Goal: Task Accomplishment & Management: Complete application form

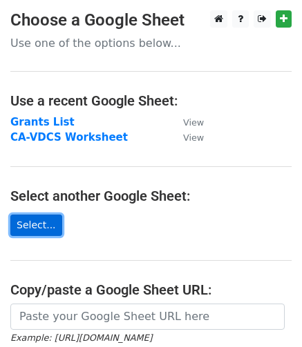
click at [36, 227] on link "Select..." at bounding box center [36, 225] width 52 height 21
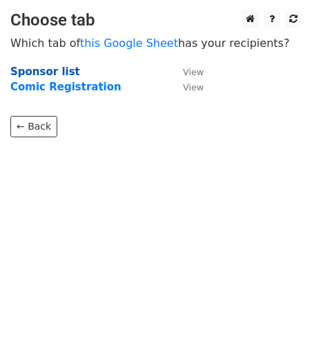
click at [40, 74] on strong "Sponsor list" at bounding box center [45, 72] width 70 height 12
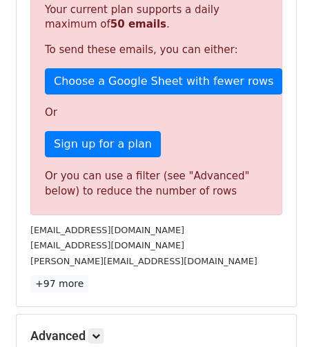
scroll to position [414, 0]
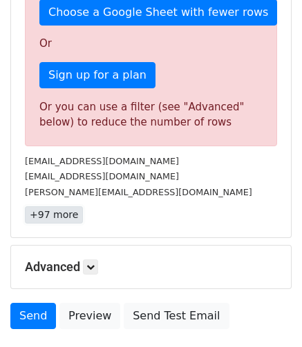
click at [64, 210] on link "+97 more" at bounding box center [54, 214] width 58 height 17
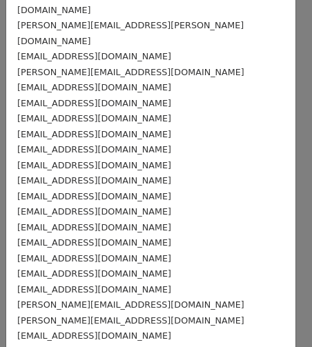
scroll to position [897, 0]
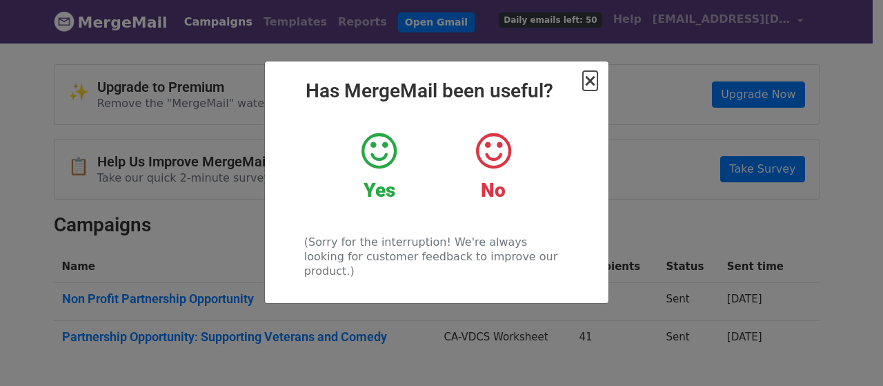
click at [592, 82] on span "×" at bounding box center [590, 80] width 14 height 19
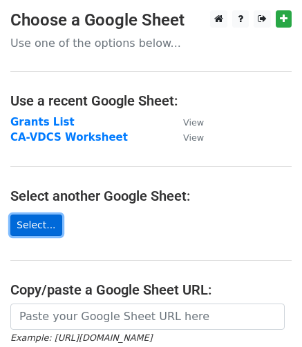
click at [42, 230] on link "Select..." at bounding box center [36, 225] width 52 height 21
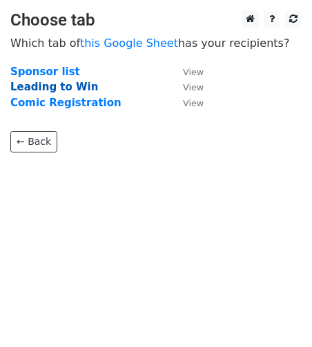
click at [43, 92] on strong "Leading to Win" at bounding box center [54, 87] width 88 height 12
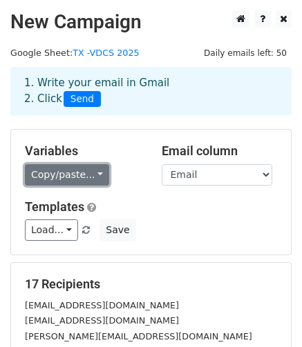
click at [77, 170] on link "Copy/paste..." at bounding box center [67, 174] width 84 height 21
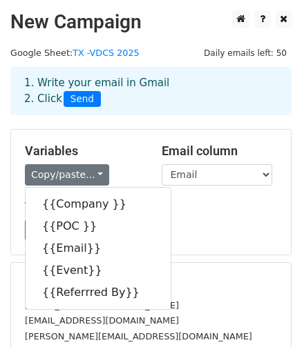
click at [186, 246] on div "Variables Copy/paste... {{Company }} {{POC }} {{Email}} {{Event}} {{Referrred B…" at bounding box center [150, 192] width 279 height 125
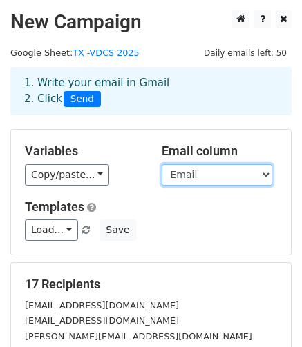
click at [237, 179] on select "Company POC Email Event Referrred By" at bounding box center [216, 174] width 110 height 21
click at [127, 177] on div "Copy/paste... {{Company }} {{POC }} {{Email}} {{Event}} {{Referrred By}}" at bounding box center [83, 174] width 116 height 21
click at [120, 191] on div "Variables Copy/paste... {{Company }} {{POC }} {{Email}} {{Event}} {{Referrred B…" at bounding box center [150, 192] width 279 height 125
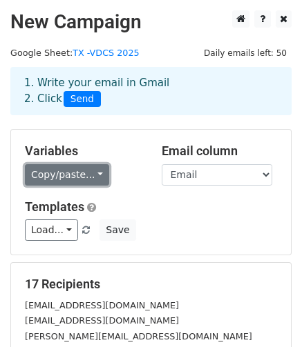
click at [88, 176] on link "Copy/paste..." at bounding box center [67, 174] width 84 height 21
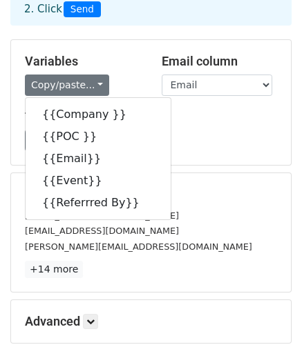
scroll to position [69, 0]
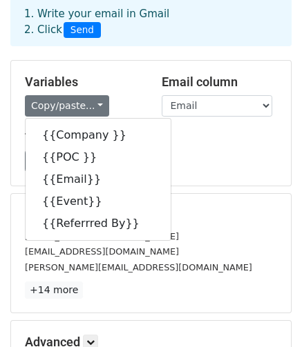
click at [163, 241] on div "amarotto@aafmaa.com" at bounding box center [150, 236] width 273 height 16
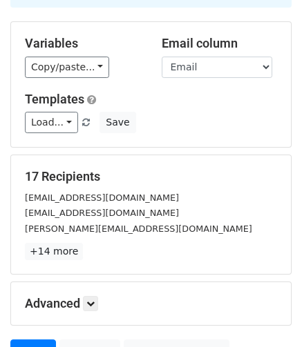
scroll to position [138, 0]
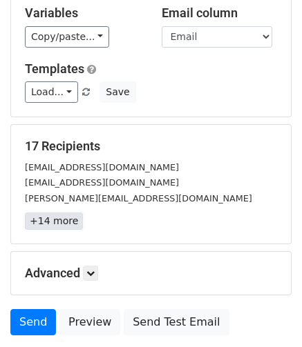
click at [61, 226] on link "+14 more" at bounding box center [54, 221] width 58 height 17
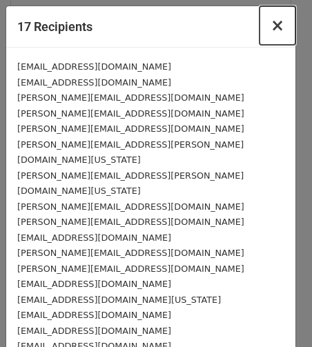
click at [270, 24] on span "×" at bounding box center [277, 25] width 14 height 19
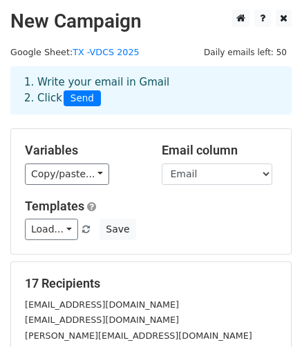
scroll to position [0, 0]
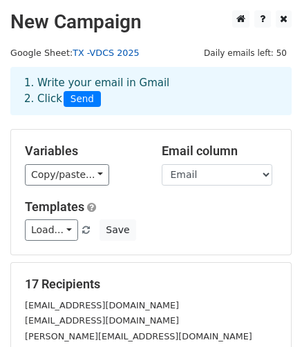
click at [97, 52] on link "TX -VDCS 2025" at bounding box center [105, 53] width 66 height 10
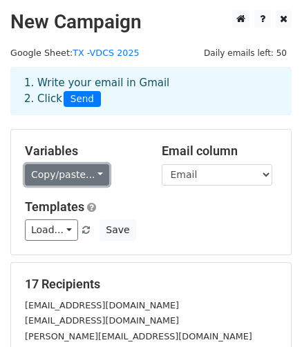
click at [91, 177] on link "Copy/paste..." at bounding box center [67, 174] width 84 height 21
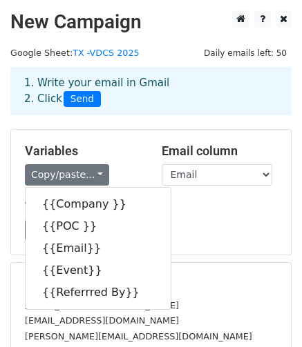
click at [161, 204] on h5 "Templates" at bounding box center [151, 206] width 252 height 15
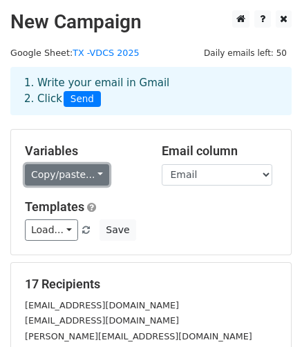
click at [91, 175] on link "Copy/paste..." at bounding box center [67, 174] width 84 height 21
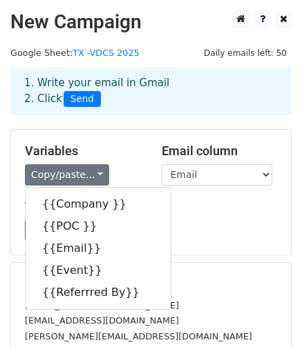
click at [159, 228] on div "Load... Partnership Opportunity- Supporting Veterans and Comedy Save" at bounding box center [150, 229] width 273 height 21
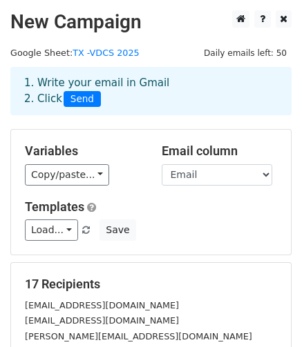
click at [179, 246] on div "Variables Copy/paste... {{Company }} {{POC }} {{Email}} {{Event}} {{Referrred B…" at bounding box center [150, 192] width 279 height 125
click at [228, 174] on select "Company POC Email Event Referrred By" at bounding box center [216, 174] width 110 height 21
click at [128, 165] on div "Copy/paste... {{Company }} {{POC }} {{Email}} {{Event}} {{Referrred By}}" at bounding box center [83, 174] width 116 height 21
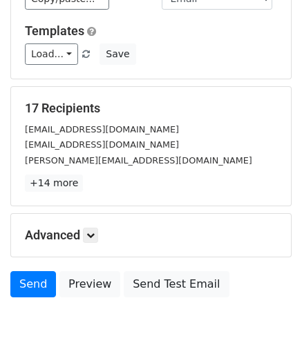
scroll to position [241, 0]
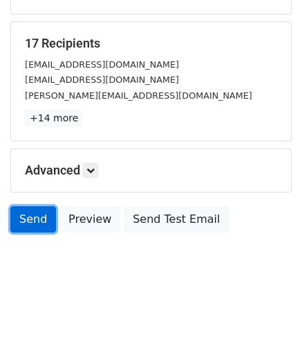
click at [30, 223] on link "Send" at bounding box center [33, 219] width 46 height 26
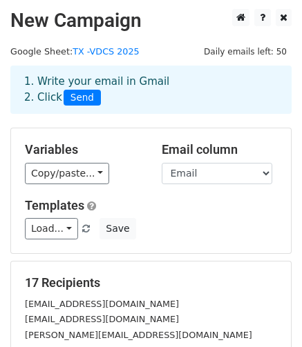
scroll to position [0, 0]
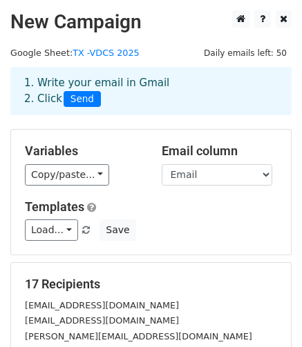
click at [166, 236] on div "Load... Partnership Opportunity- Supporting Veterans and Comedy Save" at bounding box center [150, 229] width 273 height 21
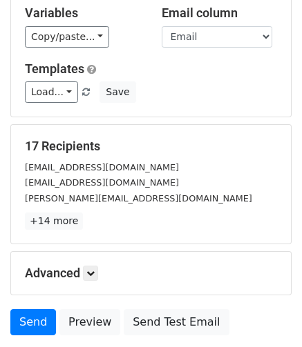
scroll to position [241, 0]
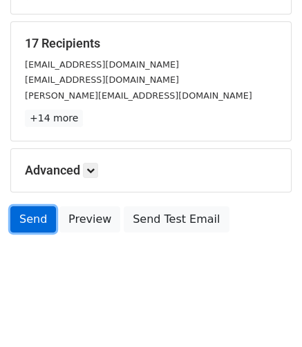
click at [32, 215] on link "Send" at bounding box center [33, 219] width 46 height 26
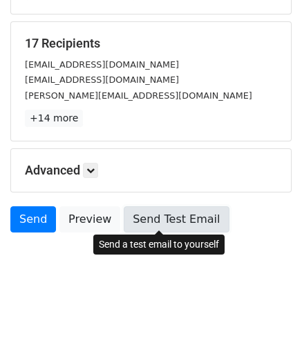
click at [166, 219] on link "Send Test Email" at bounding box center [176, 219] width 105 height 26
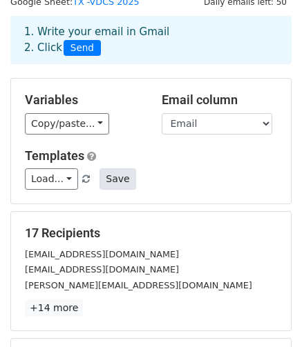
scroll to position [0, 0]
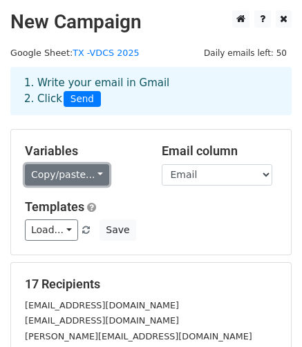
click at [94, 173] on link "Copy/paste..." at bounding box center [67, 174] width 84 height 21
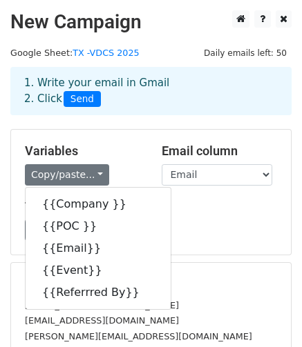
click at [210, 227] on div "Load... Partnership Opportunity- Supporting Veterans and Comedy Save" at bounding box center [150, 229] width 273 height 21
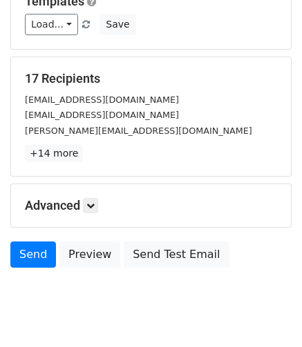
scroll to position [207, 0]
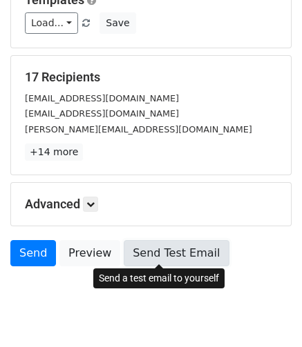
click at [159, 249] on link "Send Test Email" at bounding box center [176, 253] width 105 height 26
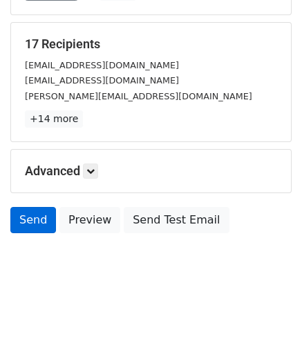
scroll to position [241, 0]
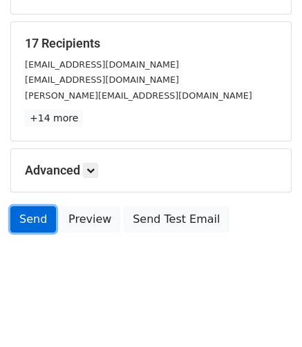
click at [26, 220] on link "Send" at bounding box center [33, 219] width 46 height 26
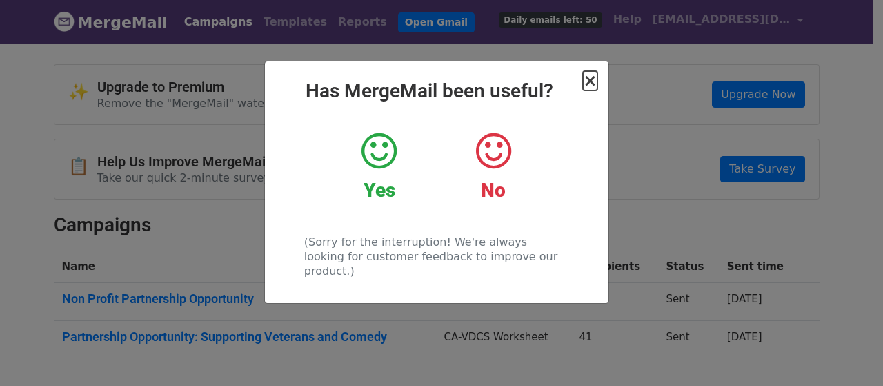
click at [590, 79] on span "×" at bounding box center [590, 80] width 14 height 19
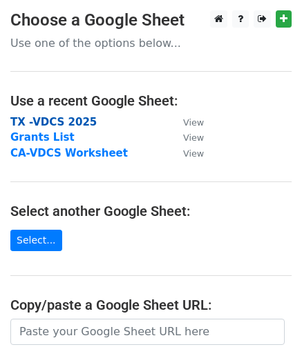
click at [61, 124] on strong "TX -VDCS 2025" at bounding box center [53, 122] width 86 height 12
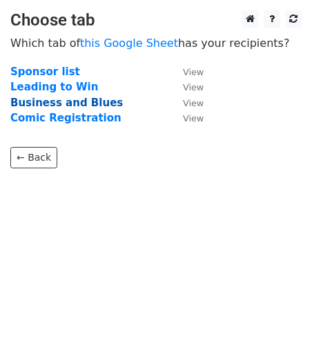
click at [59, 103] on strong "Business and Blues" at bounding box center [66, 103] width 112 height 12
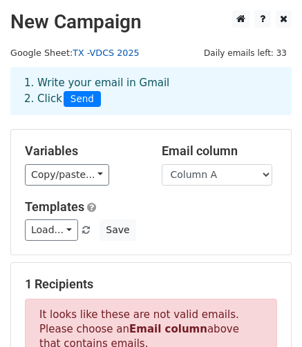
click at [101, 53] on link "TX -VDCS 2025" at bounding box center [105, 53] width 66 height 10
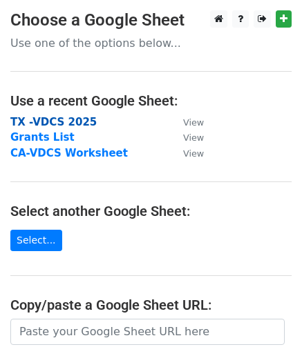
click at [65, 119] on strong "TX -VDCS 2025" at bounding box center [53, 122] width 86 height 12
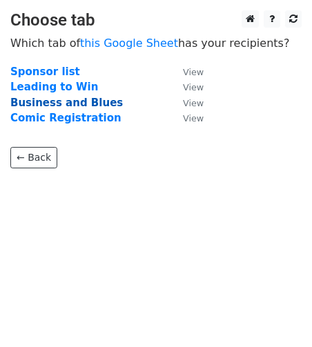
click at [53, 103] on strong "Business and Blues" at bounding box center [66, 103] width 112 height 12
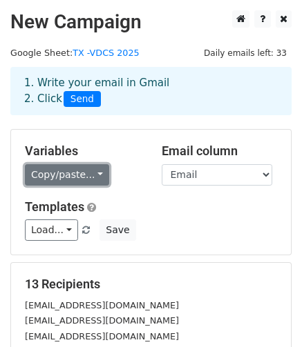
click at [90, 173] on link "Copy/paste..." at bounding box center [67, 174] width 84 height 21
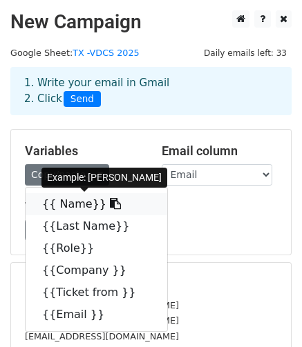
click at [76, 206] on link "{{ Name}}" at bounding box center [96, 204] width 141 height 22
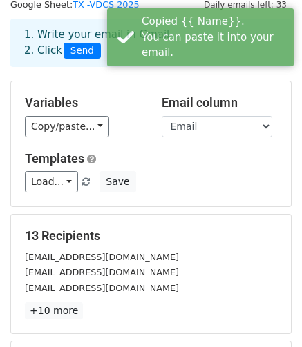
scroll to position [69, 0]
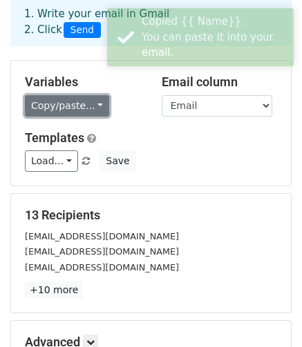
click at [86, 99] on link "Copy/paste..." at bounding box center [67, 105] width 84 height 21
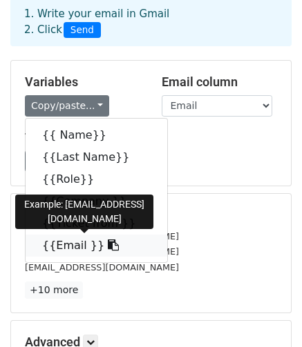
click at [108, 248] on icon at bounding box center [113, 244] width 11 height 11
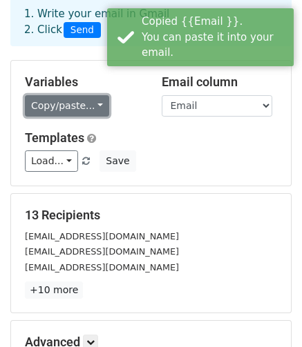
click at [90, 100] on link "Copy/paste..." at bounding box center [67, 105] width 84 height 21
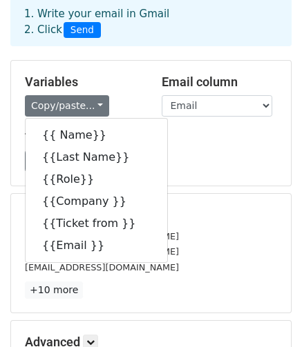
click at [161, 226] on div "13 Recipients info@cannavetlive.com tmarinrealty@gmail.com jtoppenheim@gmail.co…" at bounding box center [151, 253] width 252 height 91
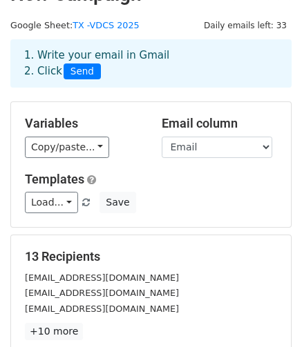
scroll to position [0, 0]
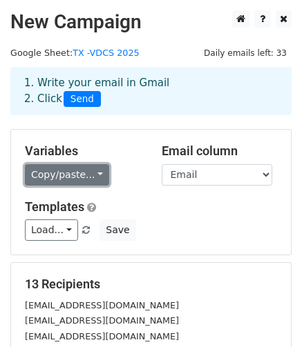
click at [94, 173] on link "Copy/paste..." at bounding box center [67, 174] width 84 height 21
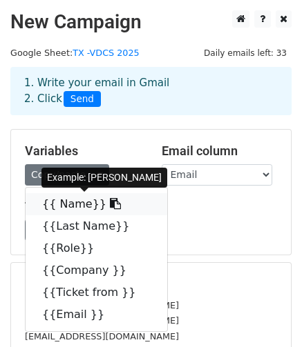
click at [83, 202] on link "{{ Name}}" at bounding box center [96, 204] width 141 height 22
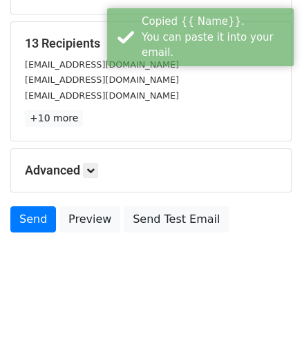
scroll to position [172, 0]
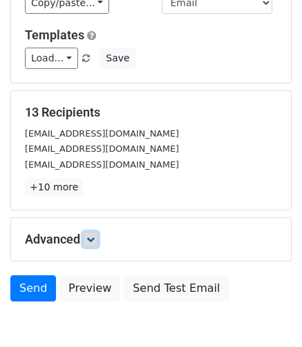
click at [95, 235] on icon at bounding box center [90, 239] width 8 height 8
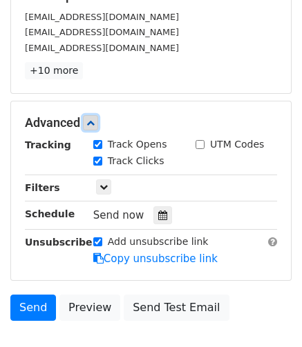
scroll to position [310, 0]
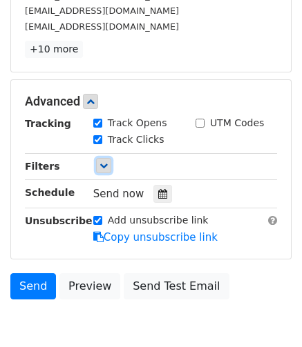
click at [105, 166] on icon at bounding box center [103, 165] width 8 height 8
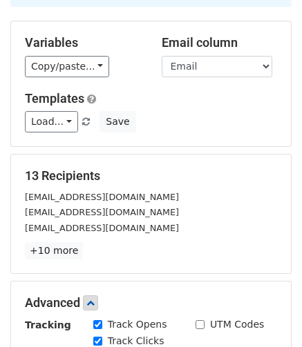
scroll to position [103, 0]
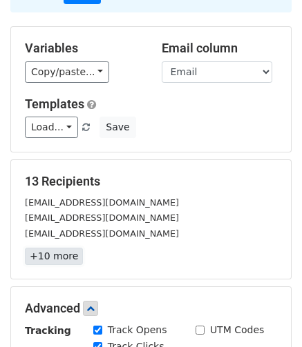
click at [61, 255] on link "+10 more" at bounding box center [54, 256] width 58 height 17
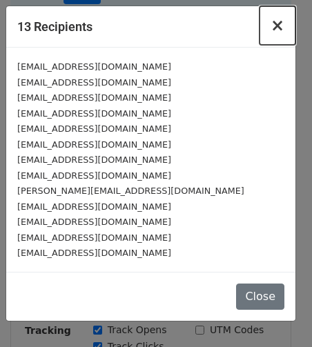
click at [282, 26] on span "×" at bounding box center [277, 25] width 14 height 19
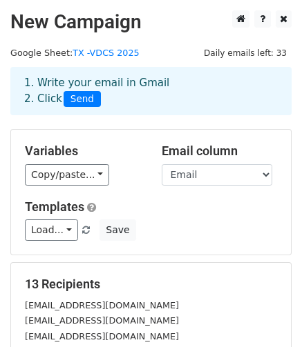
scroll to position [0, 0]
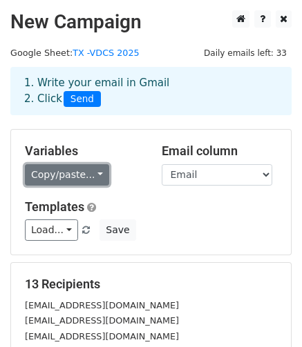
click at [91, 170] on link "Copy/paste..." at bounding box center [67, 174] width 84 height 21
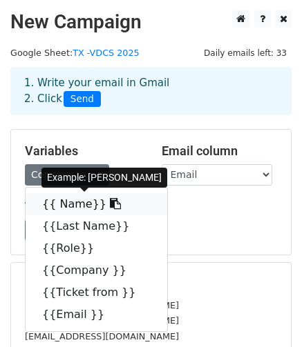
click at [69, 204] on link "{{ Name}}" at bounding box center [96, 204] width 141 height 22
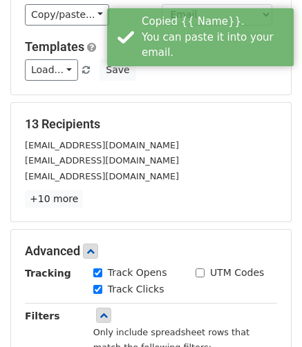
scroll to position [460, 0]
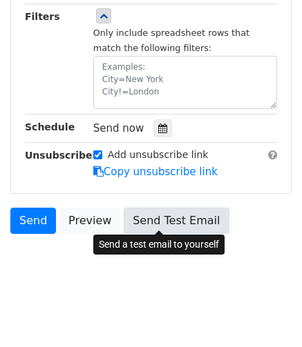
click at [141, 213] on link "Send Test Email" at bounding box center [176, 221] width 105 height 26
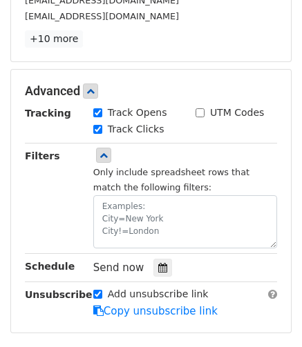
scroll to position [0, 0]
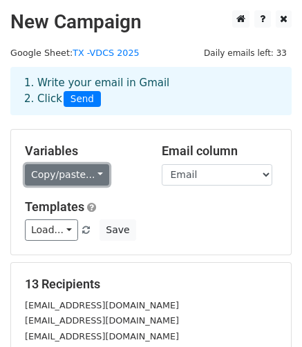
click at [94, 176] on link "Copy/paste..." at bounding box center [67, 174] width 84 height 21
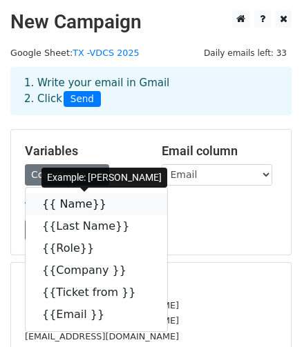
click at [77, 213] on link "{{ Name}}" at bounding box center [96, 204] width 141 height 22
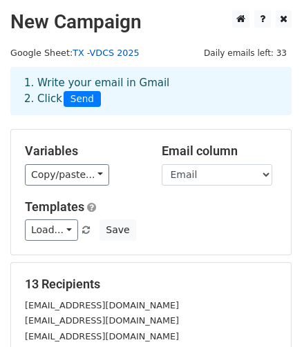
click at [99, 54] on link "TX -VDCS 2025" at bounding box center [105, 53] width 66 height 10
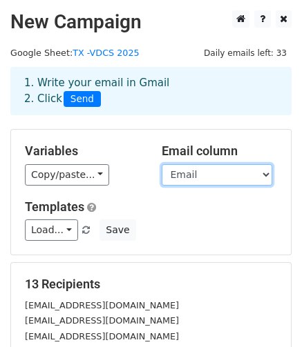
click at [190, 175] on select "Name Last Name Role Company Ticket from Email" at bounding box center [216, 174] width 110 height 21
click at [161, 164] on select "Name Last Name Role Company Ticket from Email" at bounding box center [216, 174] width 110 height 21
click at [145, 250] on div "Variables Copy/paste... {{ Name}} {{Last Name}} {{Role}} {{Company }} {{Ticket …" at bounding box center [150, 192] width 279 height 125
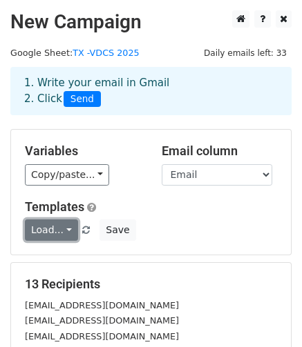
click at [63, 230] on link "Load..." at bounding box center [51, 229] width 53 height 21
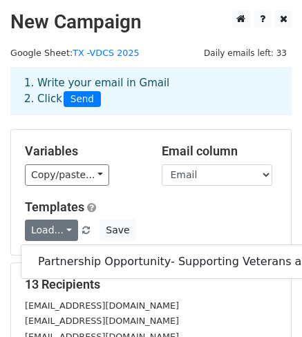
click at [138, 223] on div "Load... Partnership Opportunity- Supporting Veterans and Comedy Save" at bounding box center [150, 229] width 273 height 21
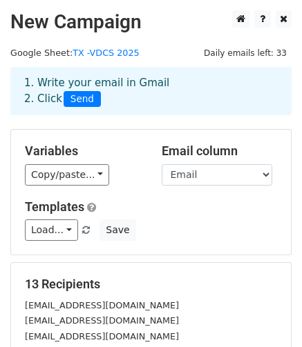
click at [117, 305] on div "[EMAIL_ADDRESS][DOMAIN_NAME]" at bounding box center [150, 305] width 273 height 16
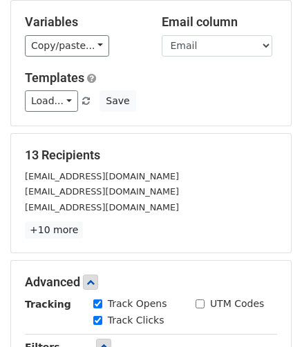
scroll to position [207, 0]
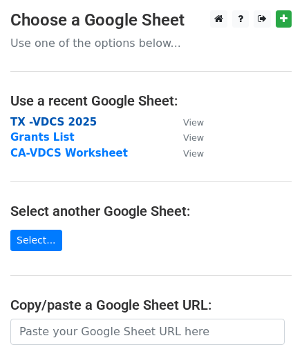
click at [37, 118] on strong "TX -VDCS 2025" at bounding box center [53, 122] width 86 height 12
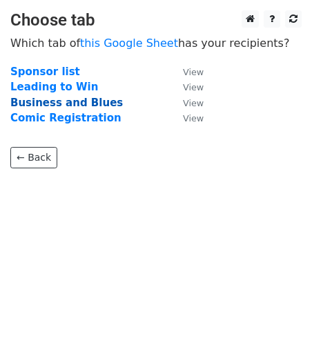
click at [75, 104] on strong "Business and Blues" at bounding box center [66, 103] width 112 height 12
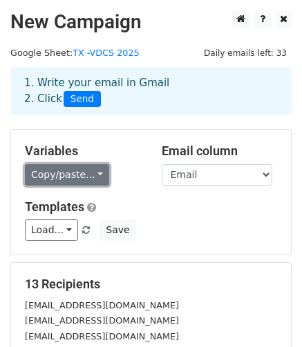
click at [81, 177] on link "Copy/paste..." at bounding box center [67, 174] width 84 height 21
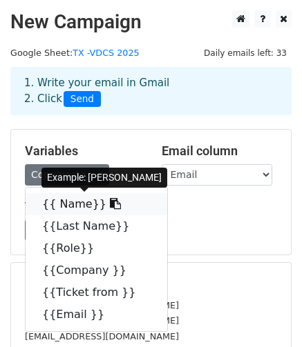
click at [70, 210] on link "{{ Name}}" at bounding box center [96, 204] width 141 height 22
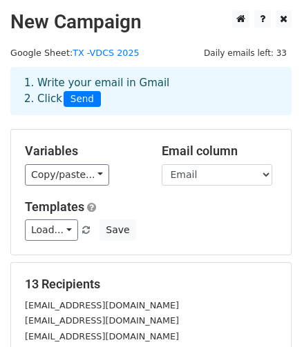
scroll to position [241, 0]
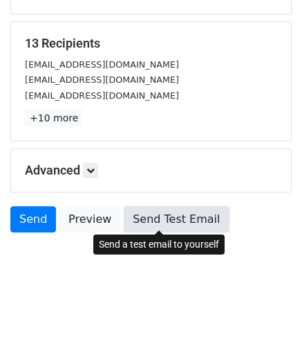
click at [175, 223] on link "Send Test Email" at bounding box center [176, 219] width 105 height 26
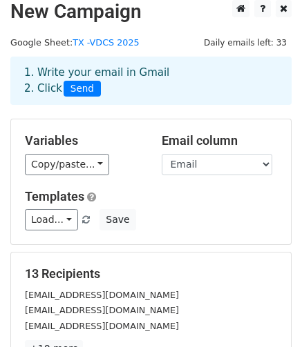
scroll to position [0, 0]
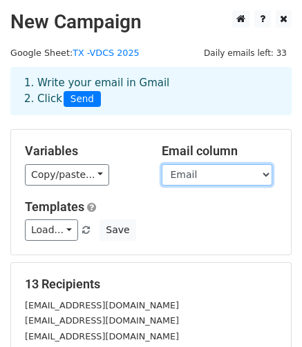
click at [201, 177] on select "Name Last Name Role Company Ticket from Email" at bounding box center [216, 174] width 110 height 21
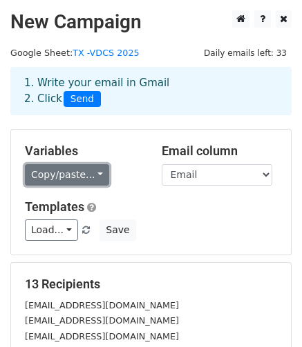
click at [80, 184] on link "Copy/paste..." at bounding box center [67, 174] width 84 height 21
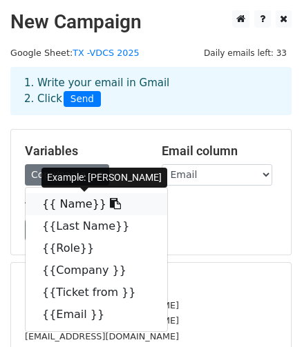
click at [110, 204] on icon at bounding box center [115, 203] width 11 height 11
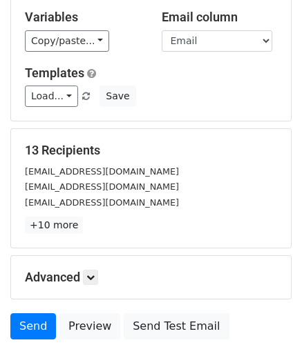
scroll to position [241, 0]
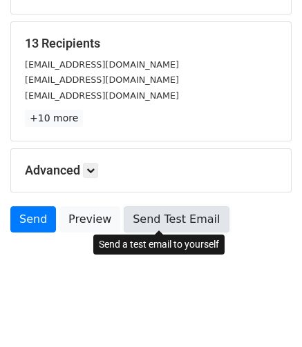
click at [164, 216] on link "Send Test Email" at bounding box center [176, 219] width 105 height 26
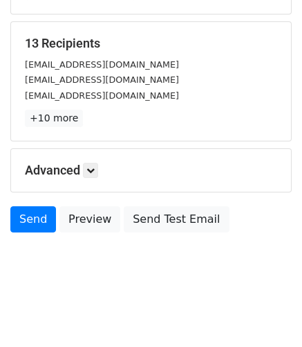
scroll to position [172, 0]
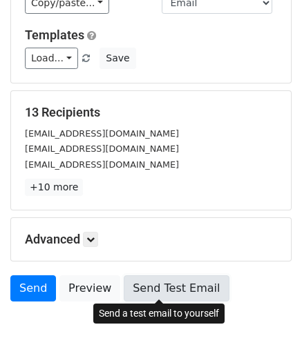
click at [165, 290] on link "Send Test Email" at bounding box center [176, 288] width 105 height 26
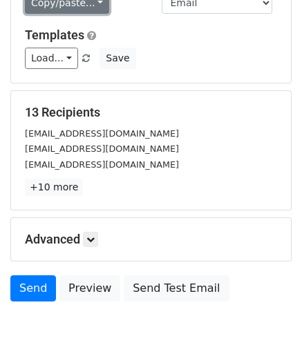
click at [96, 10] on link "Copy/paste..." at bounding box center [67, 2] width 84 height 21
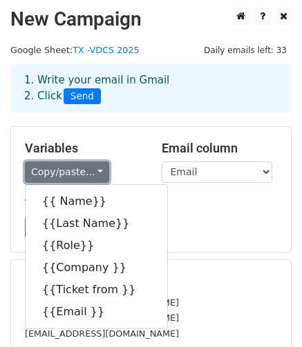
scroll to position [0, 0]
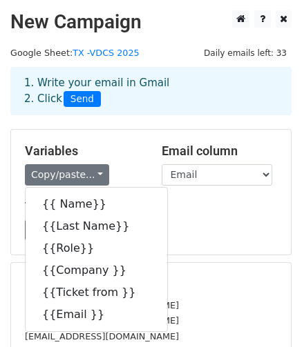
click at [161, 210] on h5 "Templates" at bounding box center [151, 206] width 252 height 15
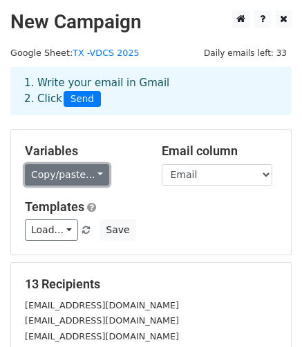
click at [93, 173] on link "Copy/paste..." at bounding box center [67, 174] width 84 height 21
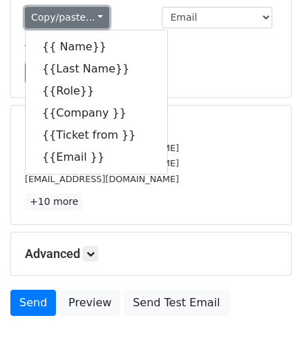
scroll to position [207, 0]
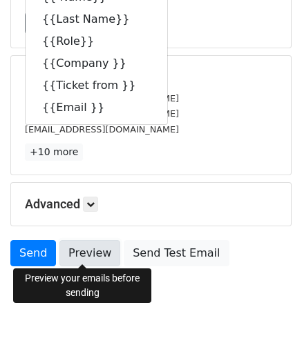
click at [90, 248] on link "Preview" at bounding box center [89, 253] width 61 height 26
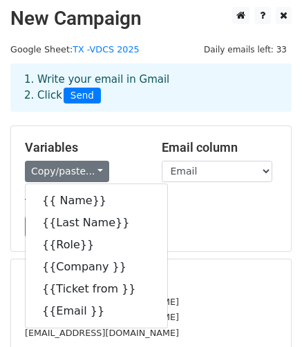
scroll to position [0, 0]
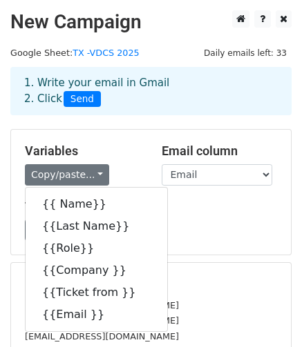
click at [168, 225] on div "Load... Partnership Opportunity- Supporting Veterans and Comedy Save" at bounding box center [150, 229] width 273 height 21
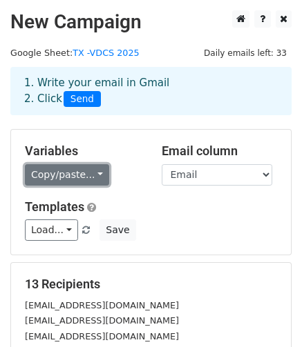
click at [83, 180] on link "Copy/paste..." at bounding box center [67, 174] width 84 height 21
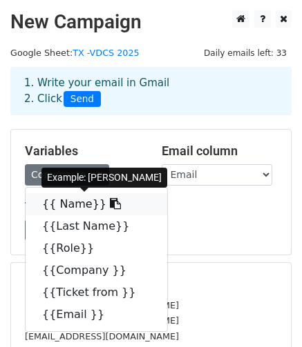
click at [69, 202] on link "{{ Name}}" at bounding box center [96, 204] width 141 height 22
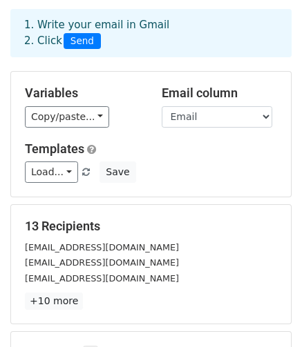
scroll to position [207, 0]
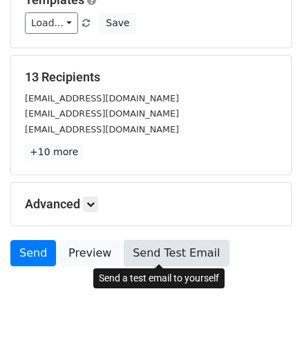
click at [138, 256] on link "Send Test Email" at bounding box center [176, 253] width 105 height 26
click at [150, 257] on link "Send Test Email" at bounding box center [176, 253] width 105 height 26
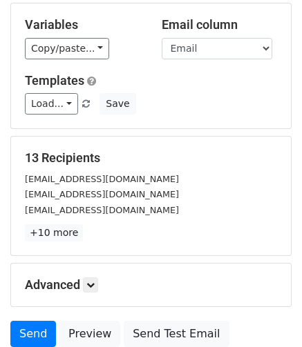
scroll to position [0, 0]
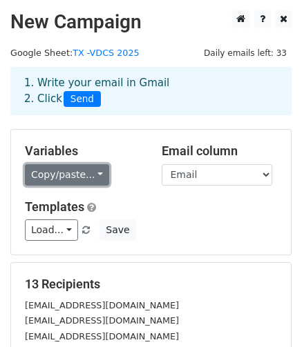
click at [84, 175] on link "Copy/paste..." at bounding box center [67, 174] width 84 height 21
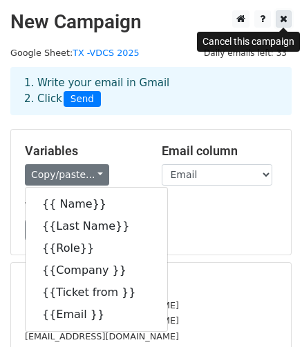
click at [285, 14] on icon at bounding box center [283, 19] width 8 height 10
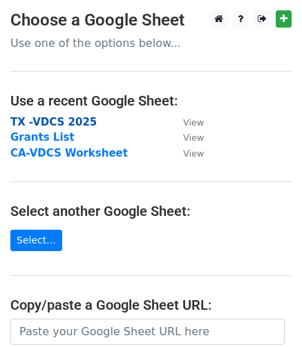
click at [43, 125] on strong "TX -VDCS 2025" at bounding box center [53, 122] width 86 height 12
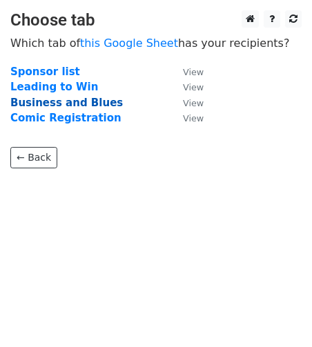
click at [73, 101] on strong "Business and Blues" at bounding box center [66, 103] width 112 height 12
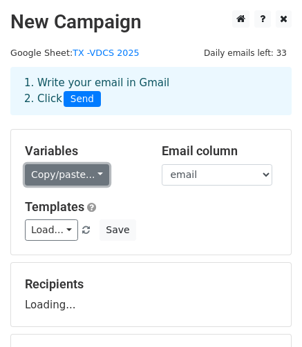
click at [87, 175] on link "Copy/paste..." at bounding box center [67, 174] width 84 height 21
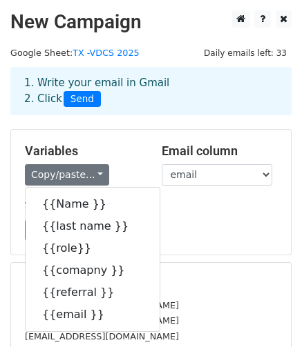
click at [182, 227] on div "Load... Partnership Opportunity- Supporting Veterans and Comedy Save" at bounding box center [150, 229] width 273 height 21
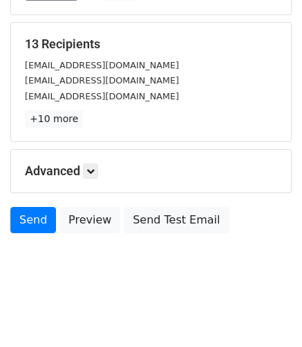
scroll to position [241, 0]
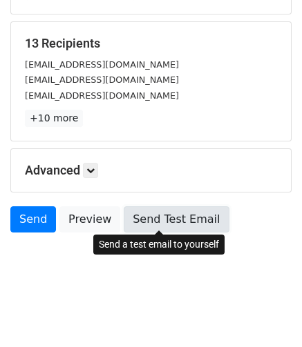
click at [170, 219] on link "Send Test Email" at bounding box center [176, 219] width 105 height 26
click at [146, 210] on link "Send Test Email" at bounding box center [176, 219] width 105 height 26
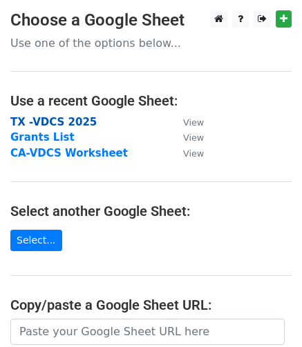
click at [50, 121] on strong "TX -VDCS 2025" at bounding box center [53, 122] width 86 height 12
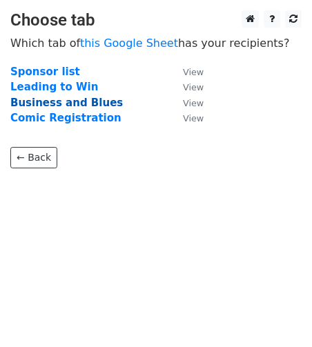
click at [68, 101] on strong "Business and Blues" at bounding box center [66, 103] width 112 height 12
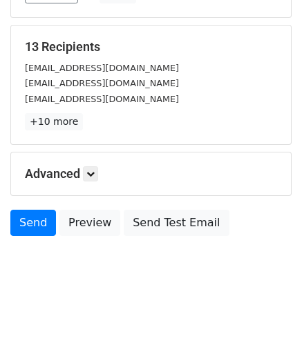
scroll to position [241, 0]
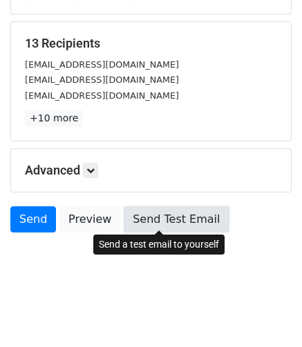
click at [176, 220] on link "Send Test Email" at bounding box center [176, 219] width 105 height 26
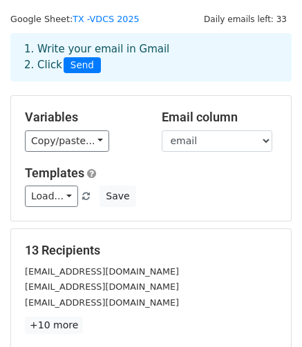
scroll to position [0, 0]
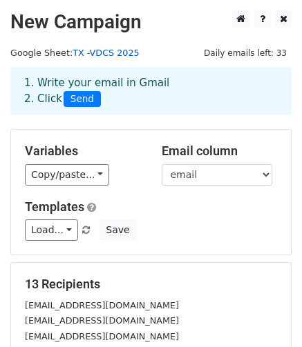
click at [105, 55] on link "TX -VDCS 2025" at bounding box center [105, 53] width 66 height 10
click at [83, 56] on link "TX -VDCS 2025" at bounding box center [105, 53] width 66 height 10
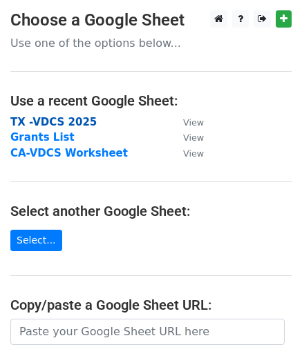
click at [80, 124] on strong "TX -VDCS 2025" at bounding box center [53, 122] width 86 height 12
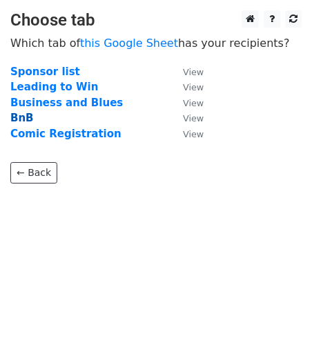
click at [23, 124] on strong "BnB" at bounding box center [21, 118] width 23 height 12
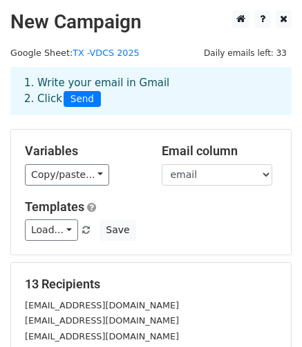
click at [187, 222] on div "Load... Partnership Opportunity- Supporting Veterans and Comedy Save" at bounding box center [150, 229] width 273 height 21
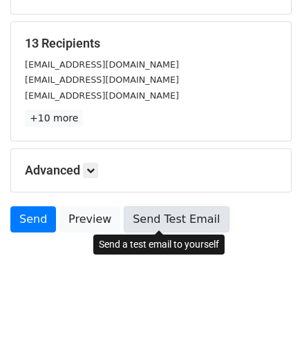
click at [161, 221] on link "Send Test Email" at bounding box center [176, 219] width 105 height 26
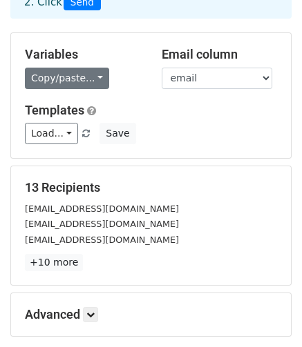
scroll to position [0, 0]
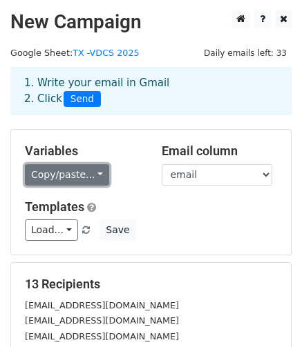
click at [88, 179] on link "Copy/paste..." at bounding box center [67, 174] width 84 height 21
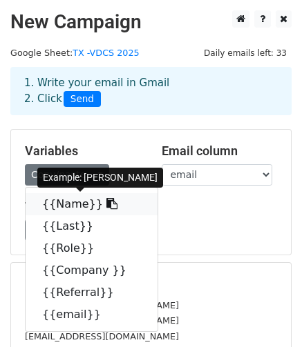
click at [106, 204] on icon at bounding box center [111, 203] width 11 height 11
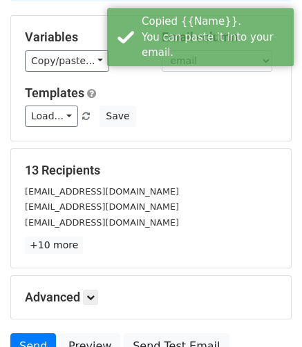
scroll to position [138, 0]
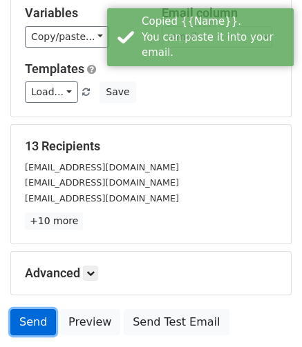
click at [25, 317] on link "Send" at bounding box center [33, 322] width 46 height 26
